Goal: Navigation & Orientation: Find specific page/section

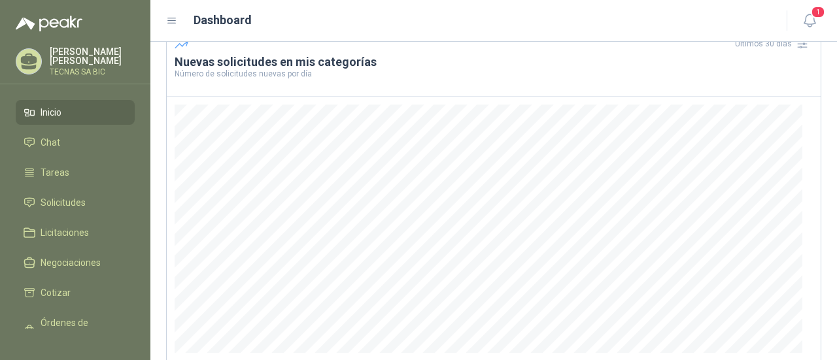
scroll to position [131, 0]
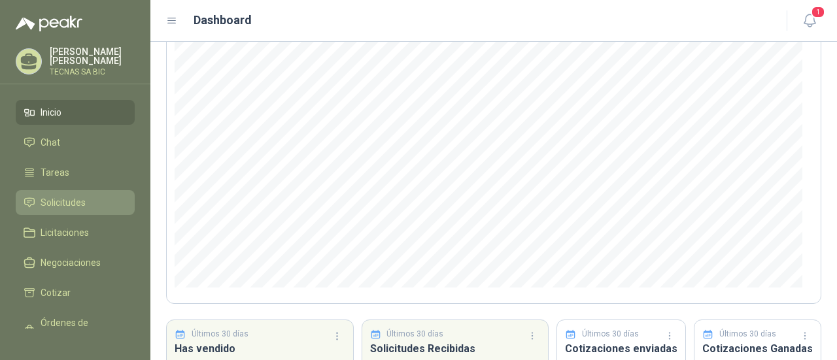
click at [84, 198] on span "Solicitudes" at bounding box center [63, 203] width 45 height 14
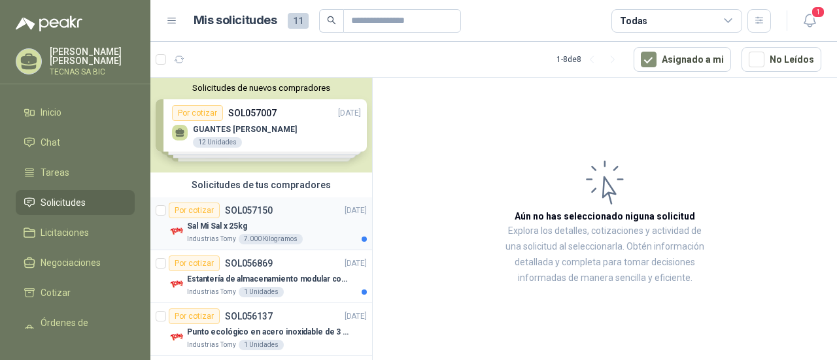
click at [294, 223] on div "Sal Mi Sal x 25kg" at bounding box center [277, 227] width 180 height 16
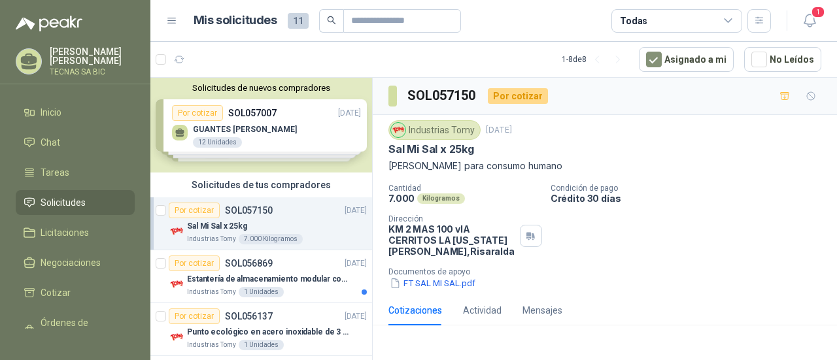
click at [280, 135] on div "Solicitudes de nuevos compradores Por cotizar SOL057007 [DATE] GUANTES [PERSON_…" at bounding box center [261, 125] width 222 height 95
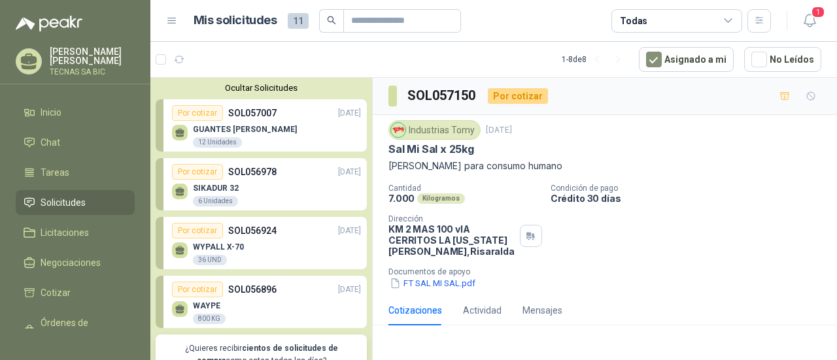
click at [301, 142] on div "GUANTES [PERSON_NAME] 12 Unidades" at bounding box center [266, 134] width 189 height 27
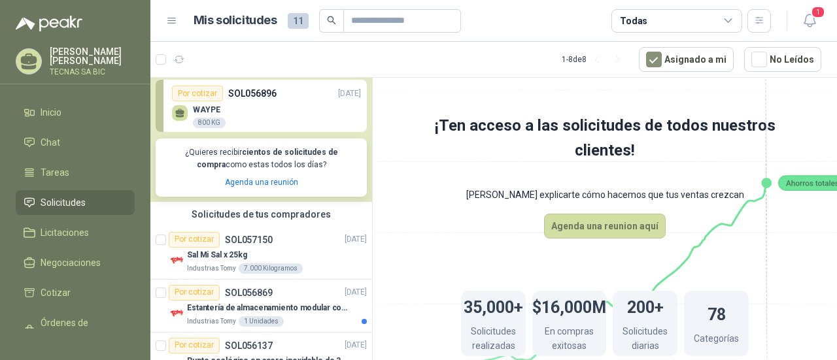
scroll to position [131, 0]
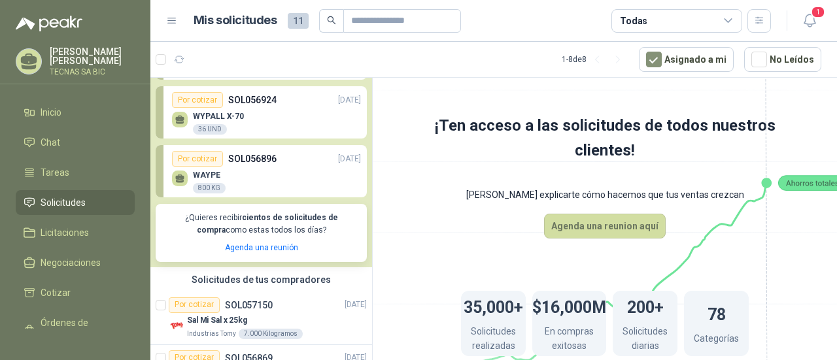
click at [266, 168] on div "WAYPE 800 KG" at bounding box center [266, 180] width 189 height 27
click at [203, 159] on div "Por cotizar" at bounding box center [197, 159] width 51 height 16
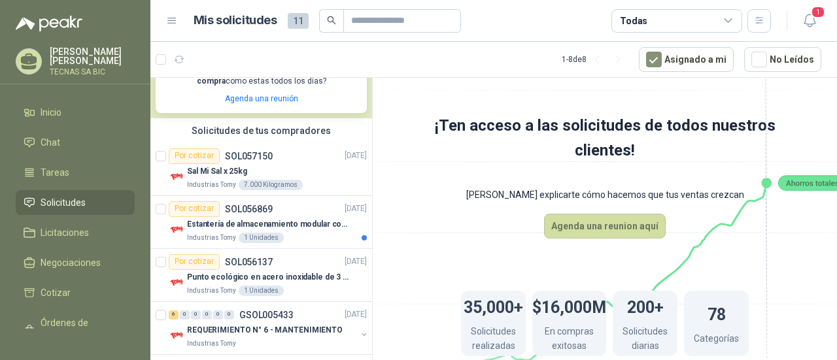
scroll to position [262, 0]
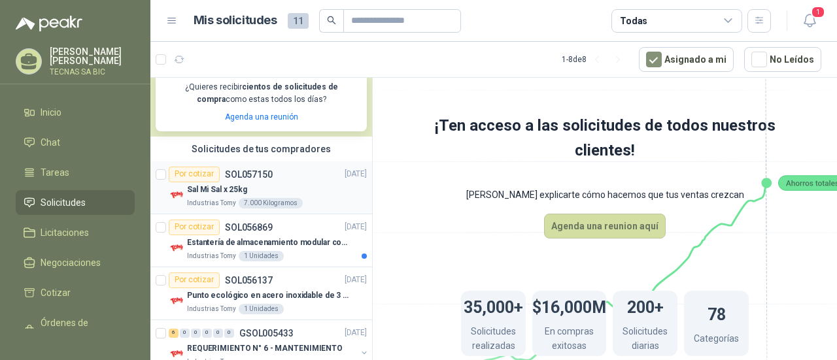
click at [295, 186] on div "Sal Mi Sal x 25kg" at bounding box center [277, 191] width 180 height 16
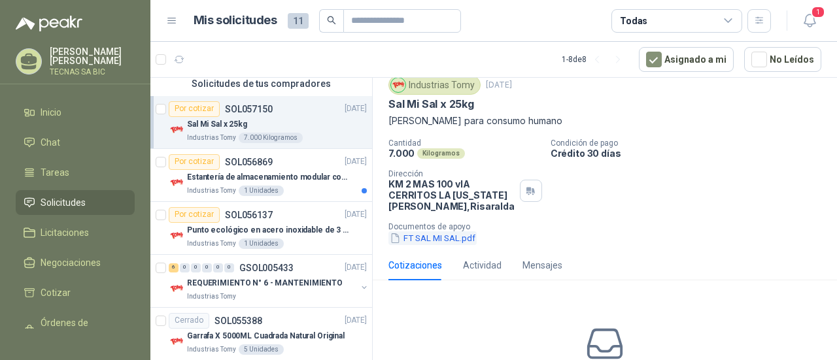
scroll to position [65, 0]
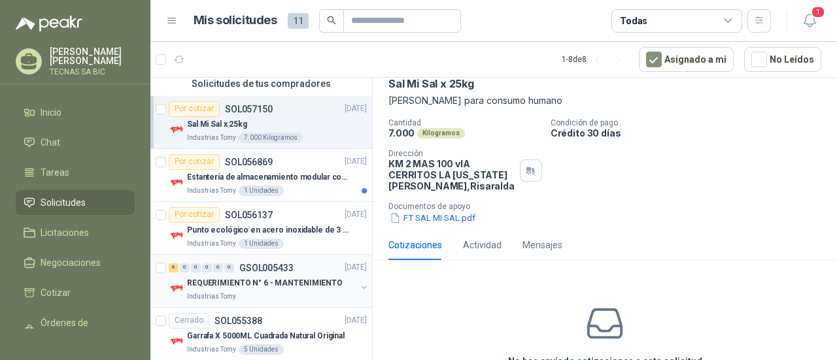
click at [315, 278] on p "REQUERIMIENTO N° 6 - MANTENIMIENTO" at bounding box center [265, 283] width 156 height 12
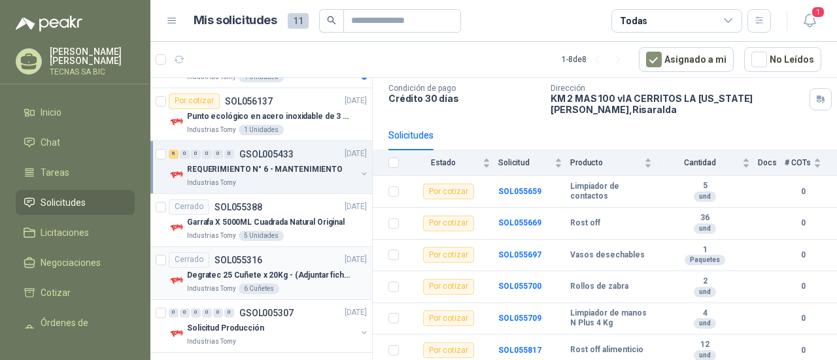
scroll to position [458, 0]
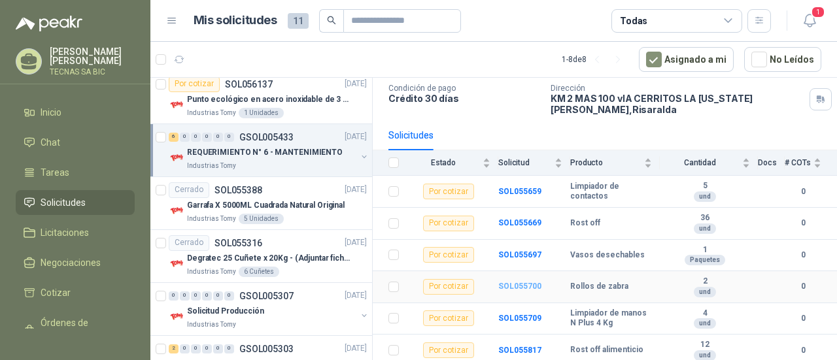
click at [526, 282] on b "SOL055700" at bounding box center [520, 286] width 43 height 9
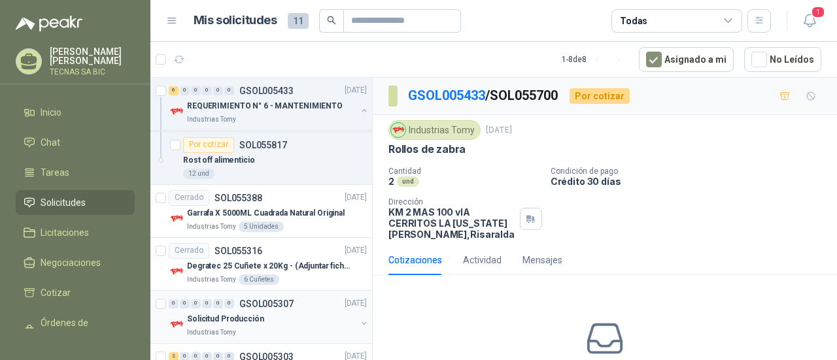
scroll to position [785, 0]
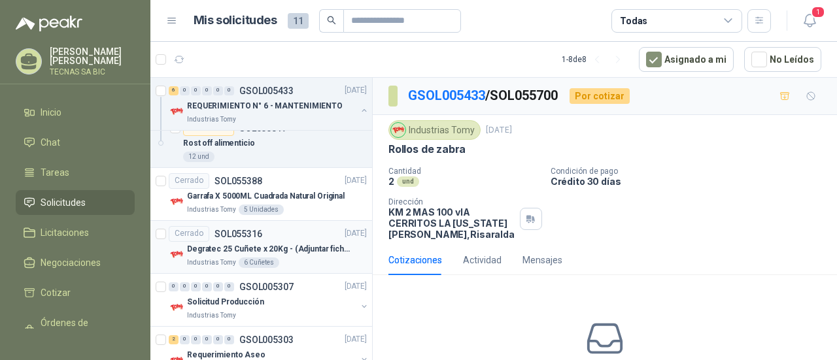
click at [304, 250] on p "Degratec 25 Cuñete x 20Kg - (Adjuntar ficha técnica)" at bounding box center [268, 249] width 163 height 12
